Goal: Transaction & Acquisition: Purchase product/service

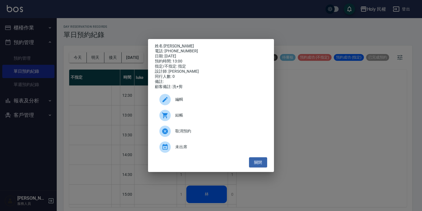
click at [195, 117] on span "結帳" at bounding box center [218, 115] width 87 height 6
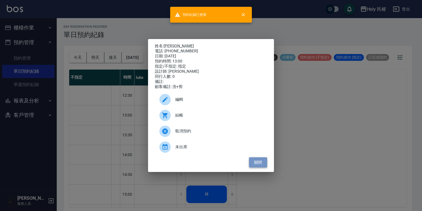
click at [259, 161] on button "關閉" at bounding box center [258, 163] width 18 height 10
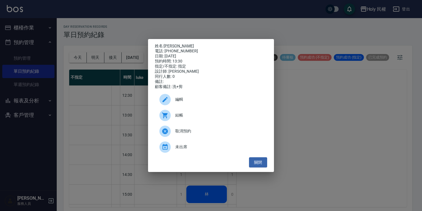
click at [197, 116] on span "結帳" at bounding box center [218, 115] width 87 height 6
click at [255, 167] on button "關閉" at bounding box center [258, 163] width 18 height 10
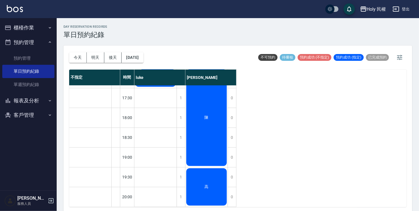
scroll to position [1, 0]
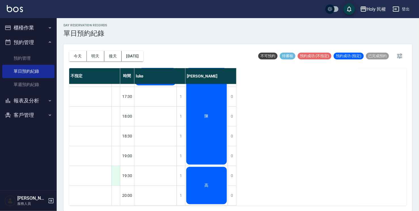
click at [116, 172] on div at bounding box center [115, 176] width 9 height 20
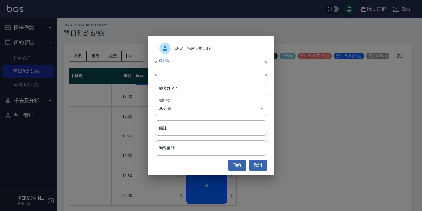
click at [189, 70] on input "顧客電話   *" at bounding box center [211, 68] width 112 height 15
type input "0921175960"
click at [241, 89] on input "顧客姓名   *" at bounding box center [211, 88] width 112 height 15
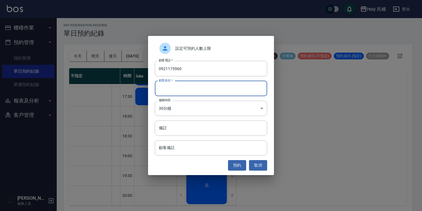
type input "ㄙ"
type input "余"
click at [242, 163] on button "預約" at bounding box center [237, 165] width 18 height 10
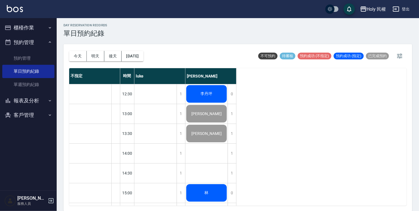
scroll to position [0, 0]
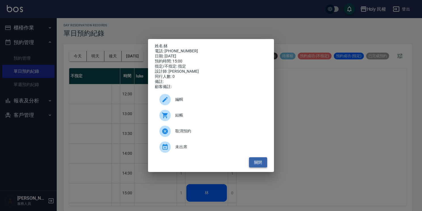
click at [250, 165] on button "關閉" at bounding box center [258, 163] width 18 height 10
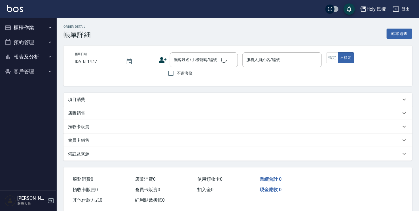
type input "[DATE] 13:00"
type input "Ella(無代號)"
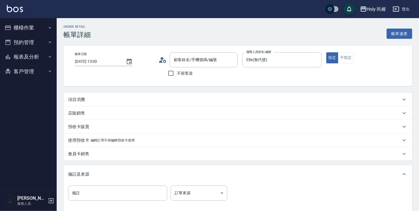
type input "Luciano/0981718109/"
click at [169, 101] on div "項目消費" at bounding box center [234, 100] width 333 height 6
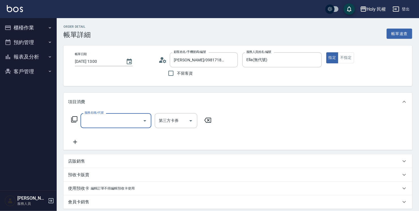
click at [144, 121] on icon "Open" at bounding box center [144, 121] width 7 height 7
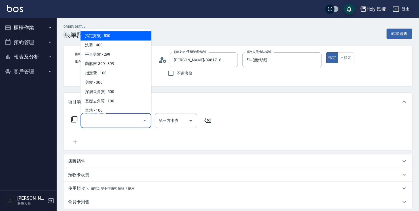
click at [117, 34] on span "指定剪髮 - 500" at bounding box center [115, 35] width 71 height 9
type input "指定剪髮(1)"
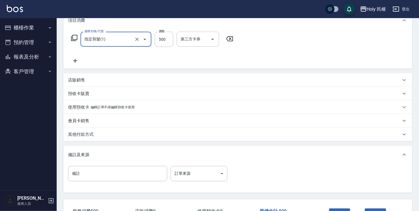
scroll to position [85, 0]
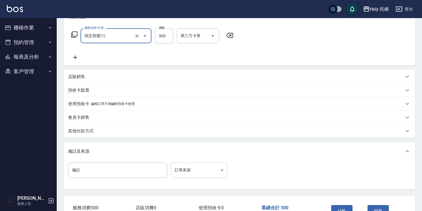
click at [204, 173] on body "Holy 民權 登出 櫃檯作業 打帳單 帳單列表 營業儀表板 現場電腦打卡 預約管理 預約管理 單日預約紀錄 單週預約紀錄 報表及分析 報表目錄 店家日報表 …" at bounding box center [211, 81] width 422 height 333
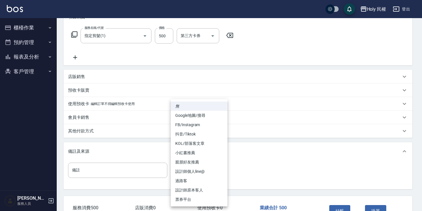
click at [203, 187] on li "設計師原本客人" at bounding box center [199, 190] width 57 height 9
type input "設計師原本客人"
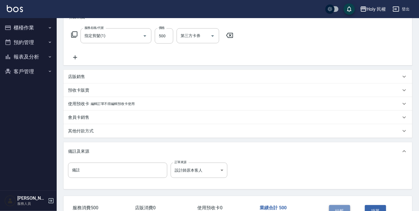
click at [349, 207] on button "結帳" at bounding box center [339, 211] width 21 height 12
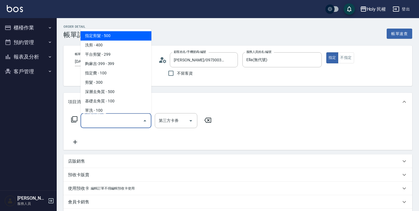
click at [113, 122] on input "服務名稱/代號" at bounding box center [111, 121] width 57 height 10
click at [106, 38] on span "指定剪髮 - 500" at bounding box center [115, 35] width 71 height 9
type input "指定剪髮(1)"
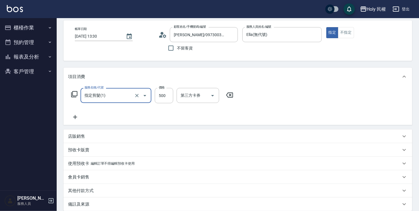
scroll to position [85, 0]
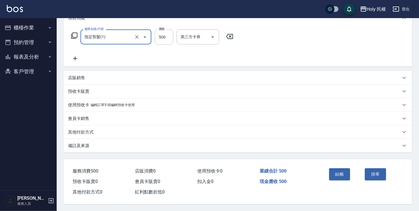
click at [230, 145] on div "備註及來源" at bounding box center [234, 146] width 333 height 6
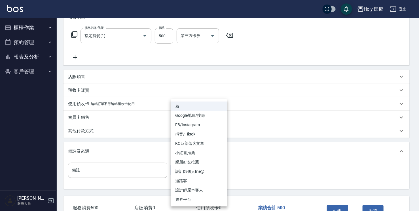
click at [197, 169] on body "Holy 民權 登出 櫃檯作業 打帳單 帳單列表 營業儀表板 現場電腦打卡 預約管理 預約管理 單日預約紀錄 單週預約紀錄 報表及分析 報表目錄 店家日報表 …" at bounding box center [209, 81] width 419 height 333
click at [202, 115] on li "Google地圖/搜尋" at bounding box center [199, 115] width 57 height 9
click at [207, 170] on body "Holy 民權 登出 櫃檯作業 打帳單 帳單列表 營業儀表板 現場電腦打卡 預約管理 預約管理 單日預約紀錄 單週預約紀錄 報表及分析 報表目錄 店家日報表 …" at bounding box center [209, 81] width 419 height 333
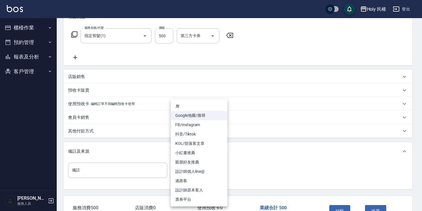
click at [211, 190] on li "設計師原本客人" at bounding box center [199, 190] width 57 height 9
type input "設計師原本客人"
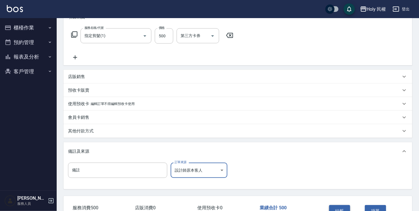
click at [346, 207] on button "結帳" at bounding box center [339, 211] width 21 height 12
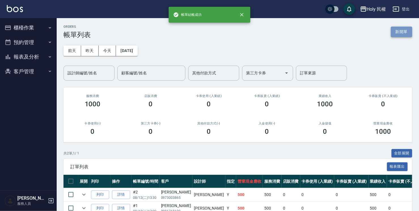
click at [405, 31] on button "新開單" at bounding box center [401, 32] width 21 height 10
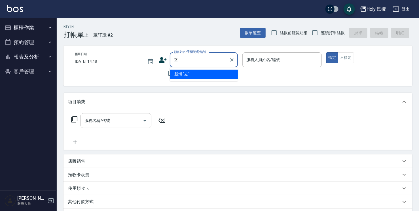
type input "莉"
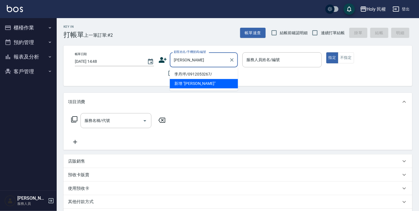
click at [230, 74] on li "李丹坪/0912053267/" at bounding box center [204, 74] width 68 height 9
type input "李丹坪/0912053267/"
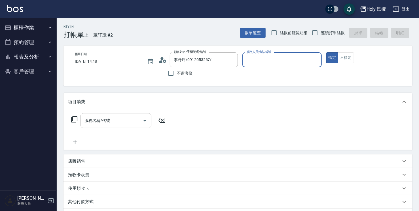
type input "Ella(無代號)"
click at [117, 192] on div "使用預收卡 x5" at bounding box center [234, 189] width 333 height 9
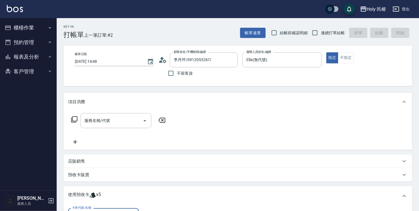
click at [122, 206] on div "剪髮買8送2共10次 剩餘5張" at bounding box center [103, 201] width 71 height 9
type input "剪髮買8送2共10次"
click at [316, 37] on input "連續打單結帳" at bounding box center [315, 33] width 12 height 12
checkbox input "true"
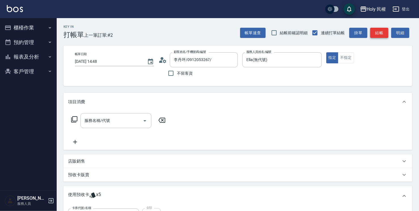
click at [380, 29] on button "結帳" at bounding box center [379, 33] width 18 height 10
type input "2025/08/12 14:49"
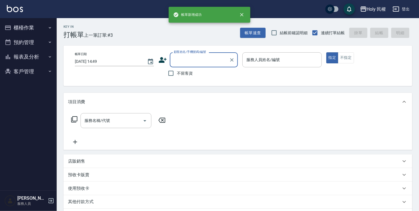
click at [37, 41] on button "預約管理" at bounding box center [28, 42] width 52 height 15
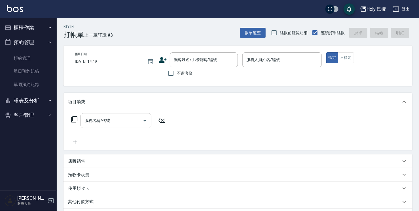
click at [44, 100] on button "報表及分析" at bounding box center [28, 101] width 52 height 15
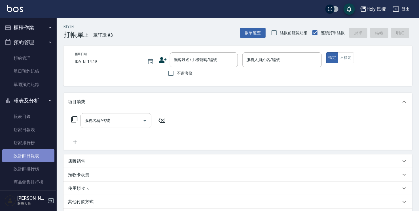
click at [31, 153] on link "設計師日報表" at bounding box center [28, 156] width 52 height 13
